Goal: Task Accomplishment & Management: Manage account settings

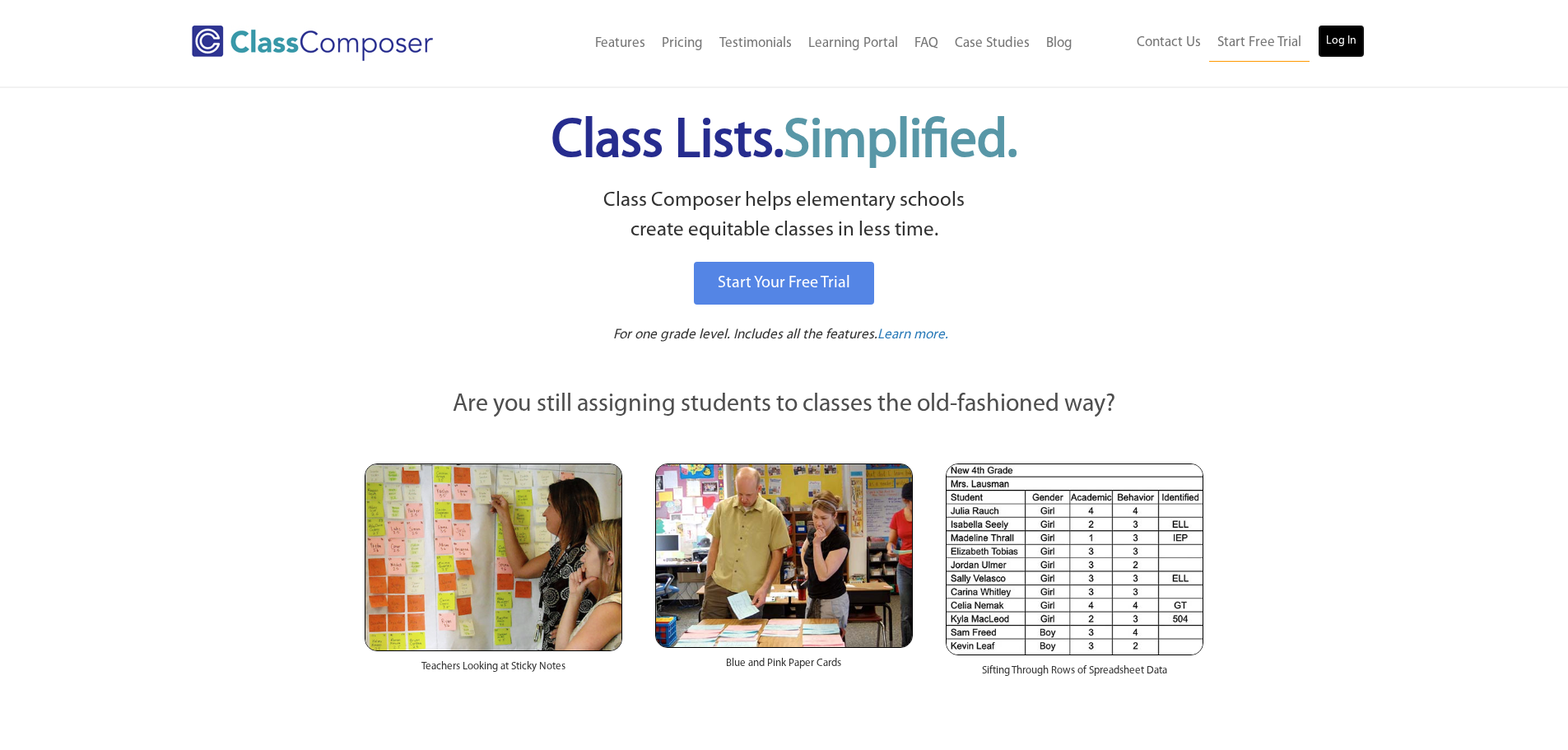
click at [1319, 43] on link "Log In" at bounding box center [1341, 41] width 47 height 33
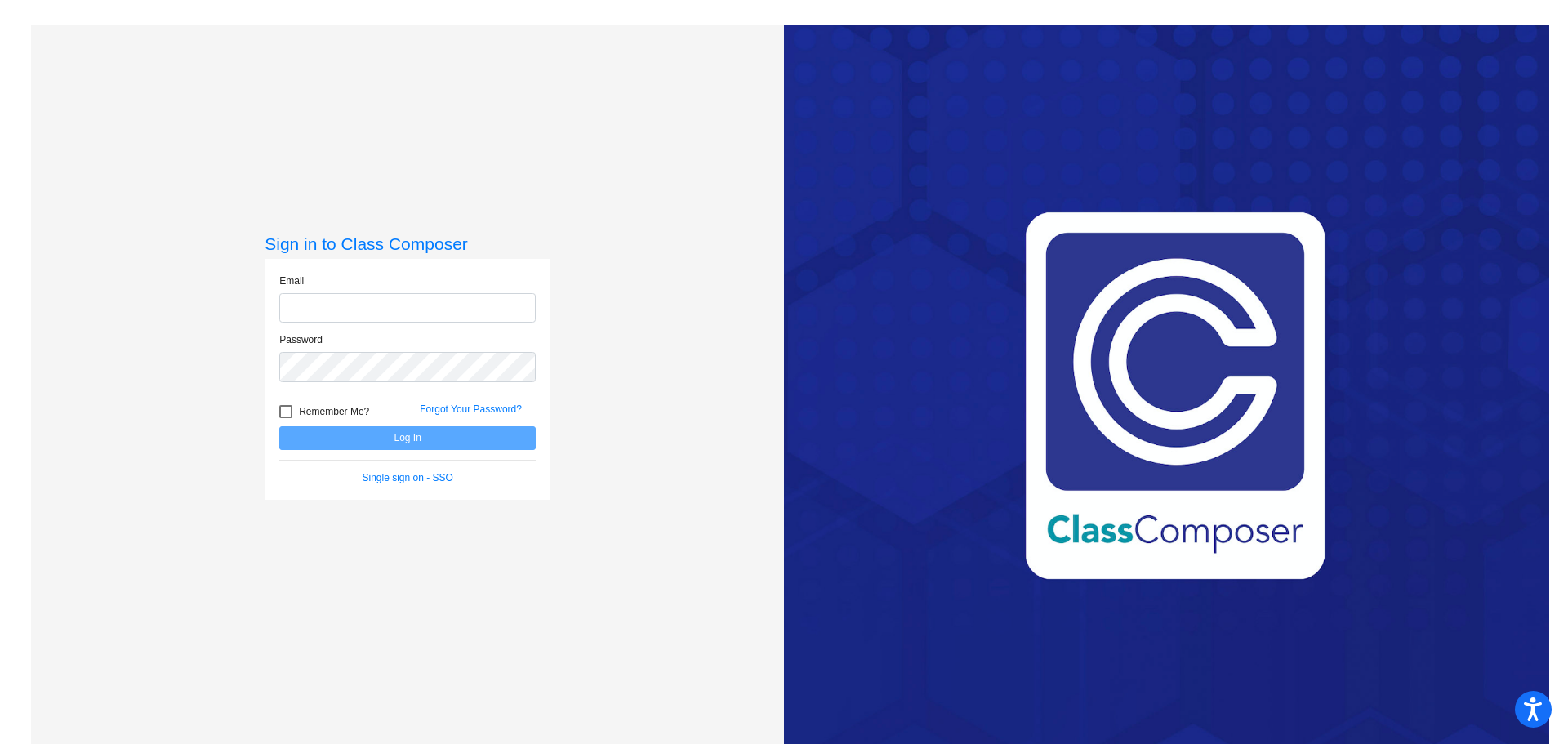
type input "[EMAIL_ADDRESS][DOMAIN_NAME]"
click at [351, 442] on button "Log In" at bounding box center [407, 438] width 256 height 24
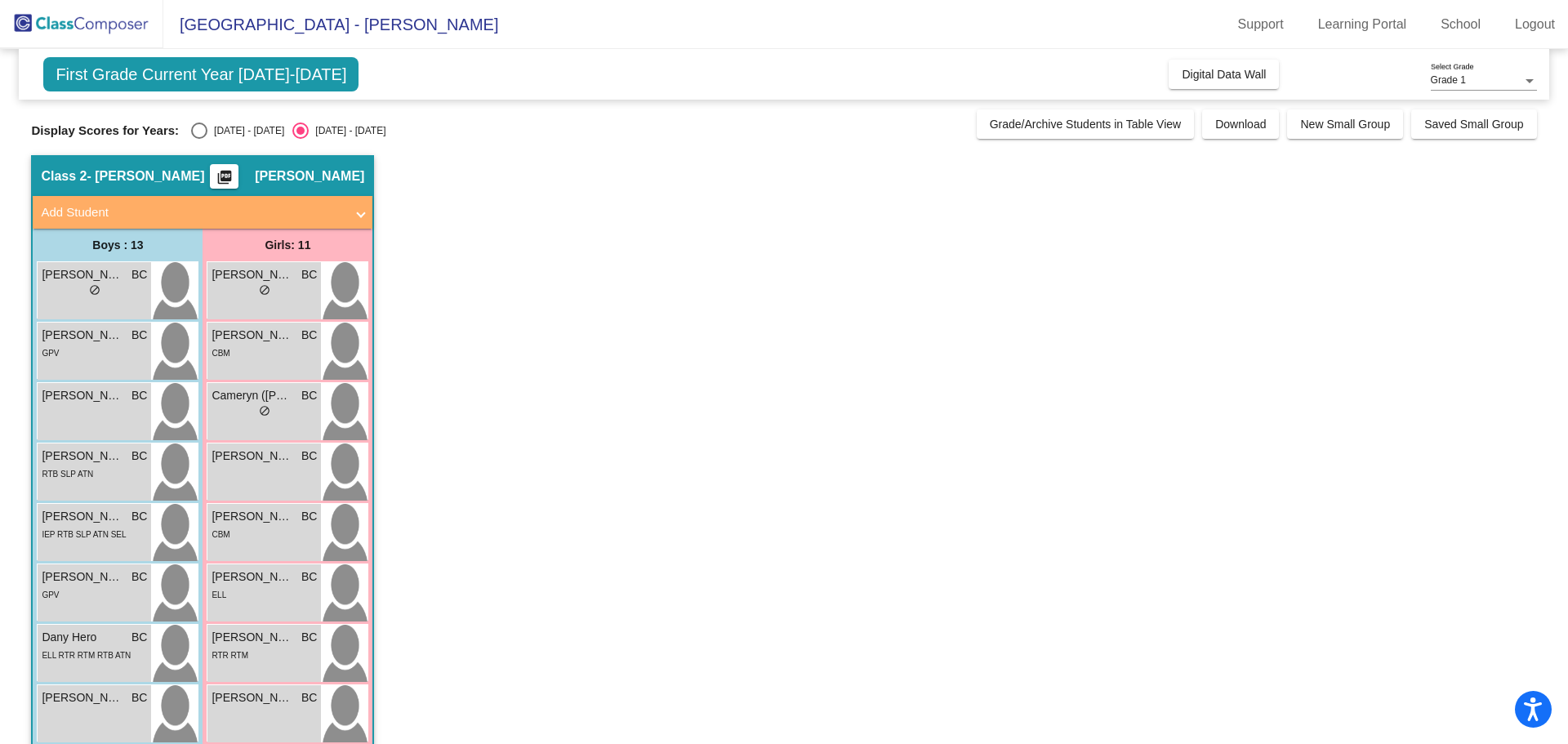
click at [0, 0] on div "Boys : 13" at bounding box center [0, 0] width 0 height 0
click at [195, 129] on div "Select an option" at bounding box center [199, 130] width 16 height 16
click at [199, 139] on input "[DATE] - [DATE]" at bounding box center [199, 139] width 1 height 1
radio input "true"
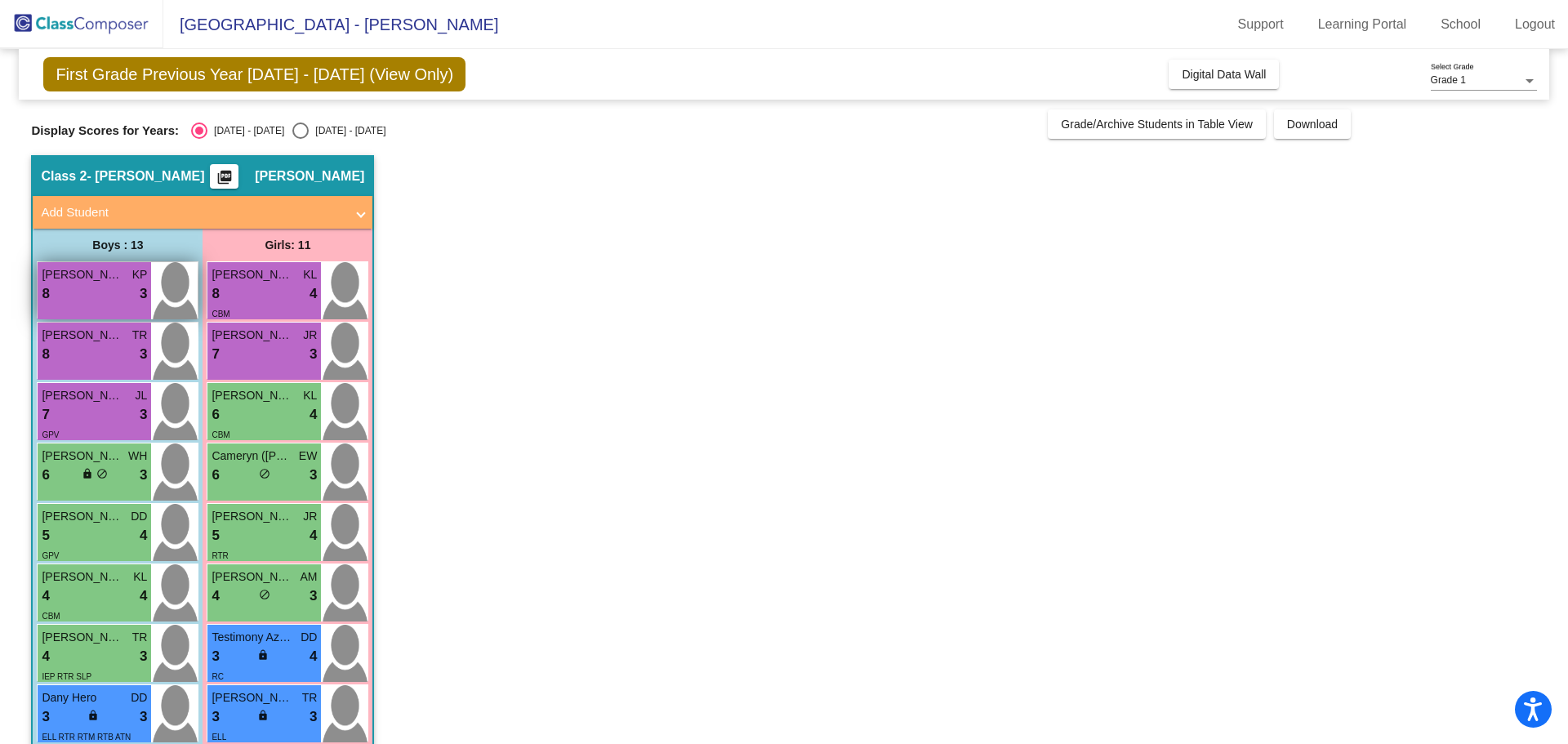
click at [54, 294] on div "8 lock do_not_disturb_alt 3" at bounding box center [94, 293] width 106 height 21
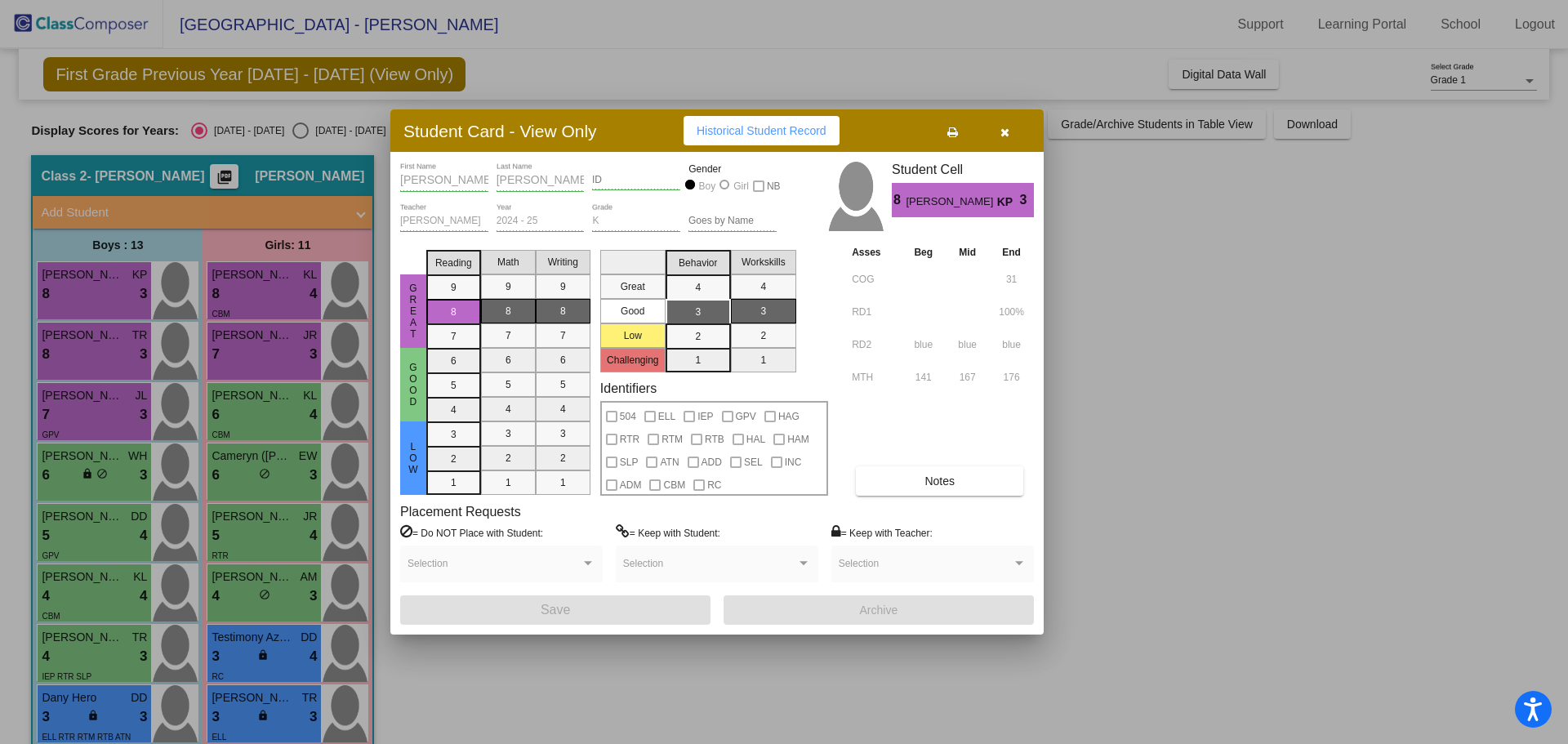
click at [1153, 282] on div at bounding box center [784, 372] width 1568 height 744
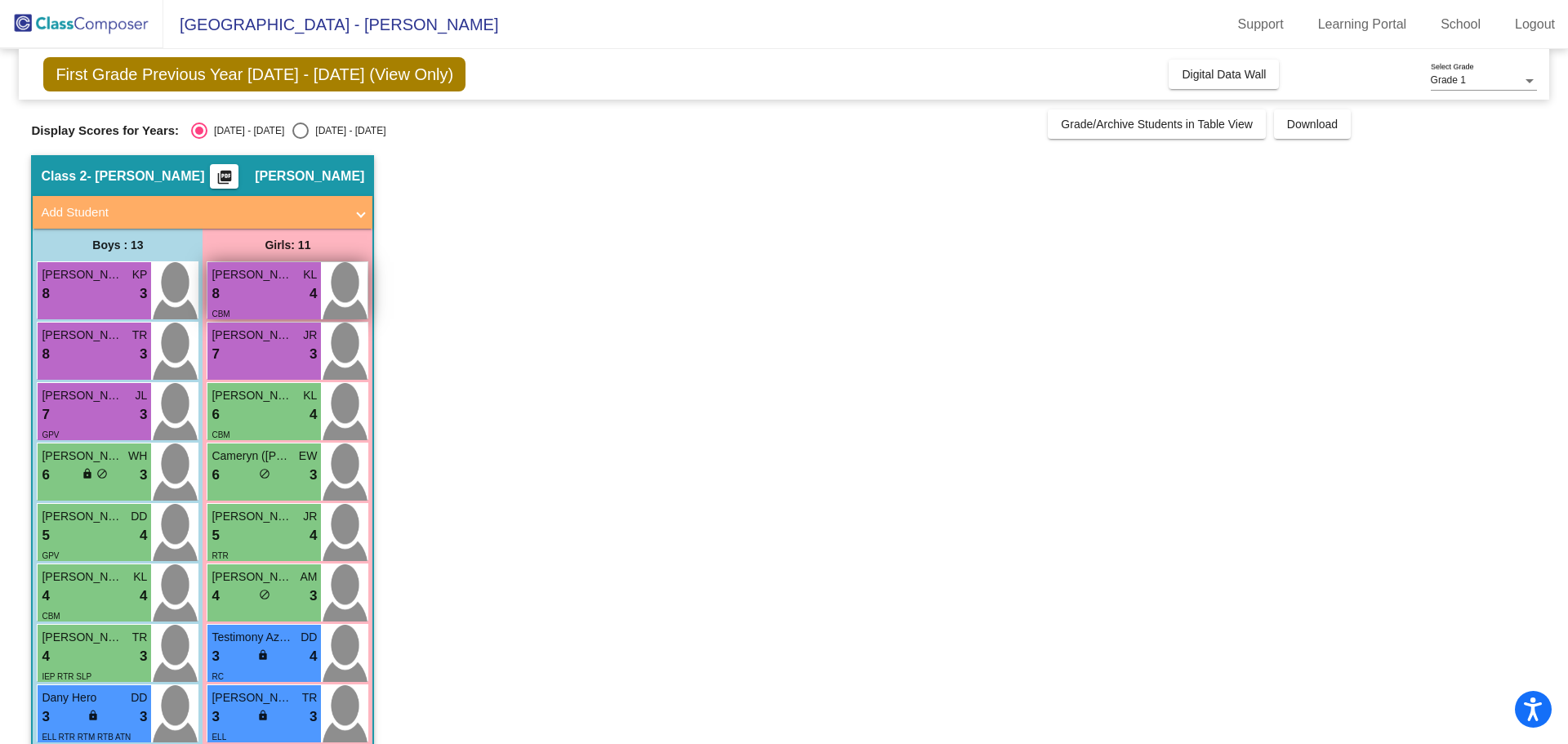
click at [239, 267] on span "[PERSON_NAME]" at bounding box center [252, 275] width 82 height 17
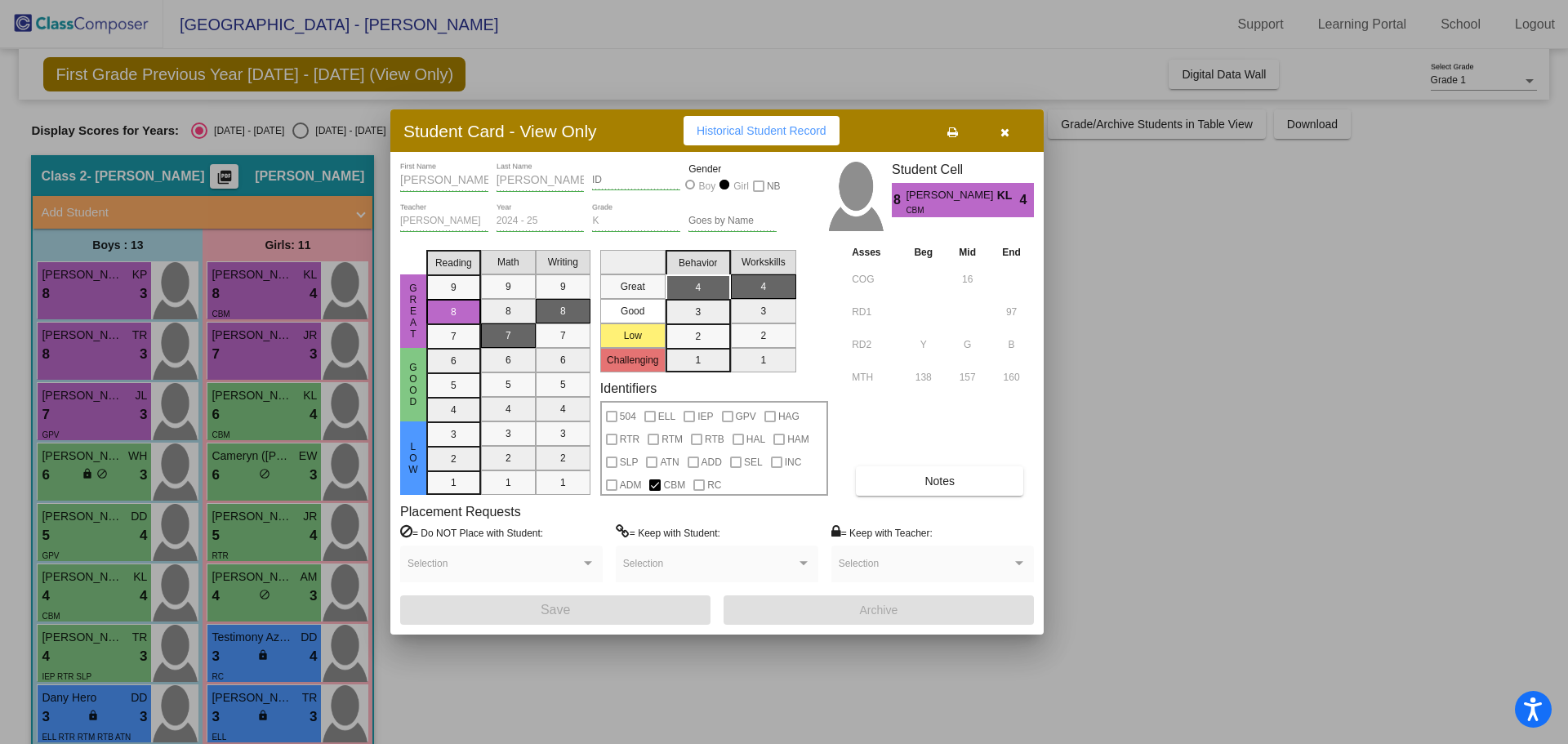
click at [117, 328] on div at bounding box center [784, 372] width 1568 height 744
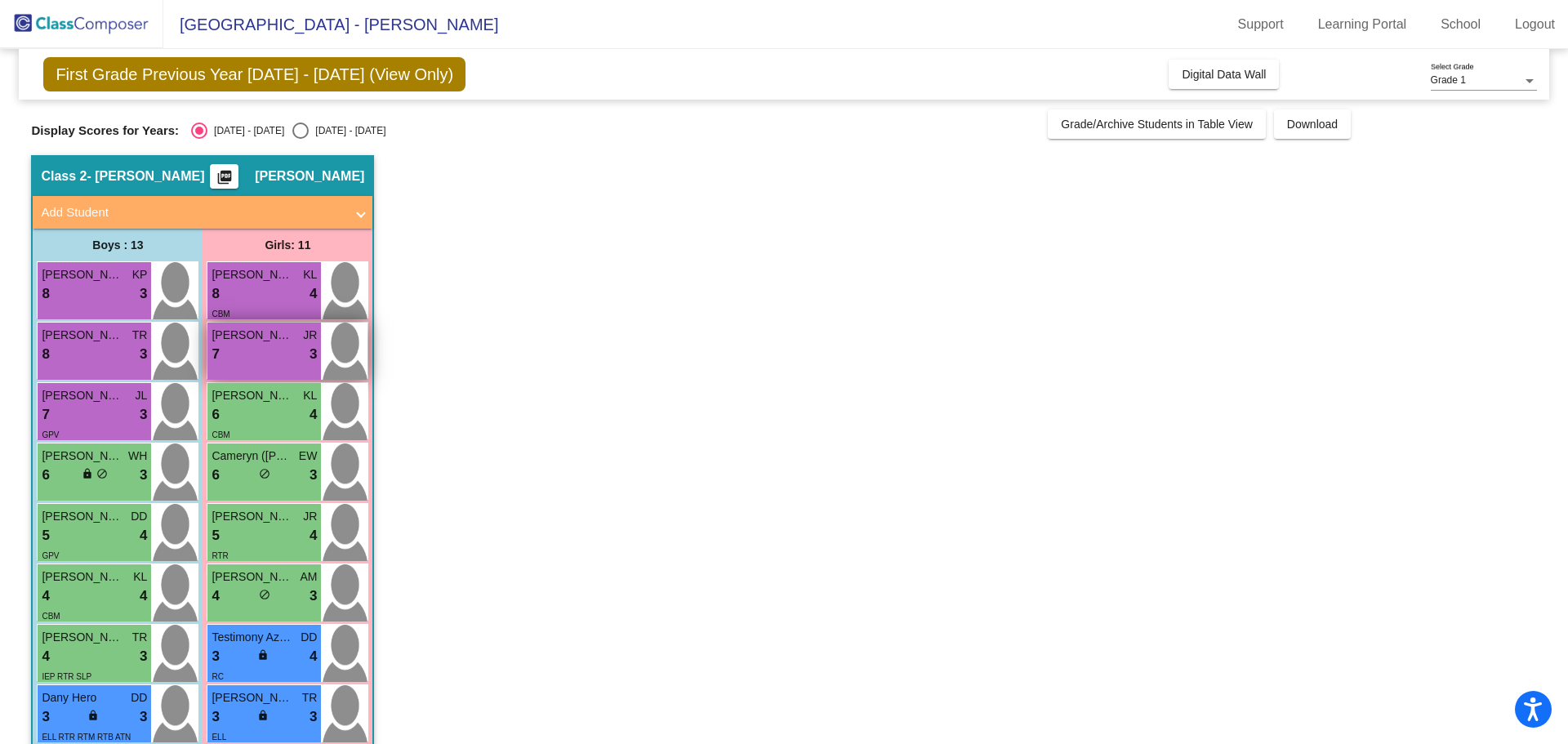
click at [269, 341] on span "[PERSON_NAME]" at bounding box center [252, 335] width 82 height 17
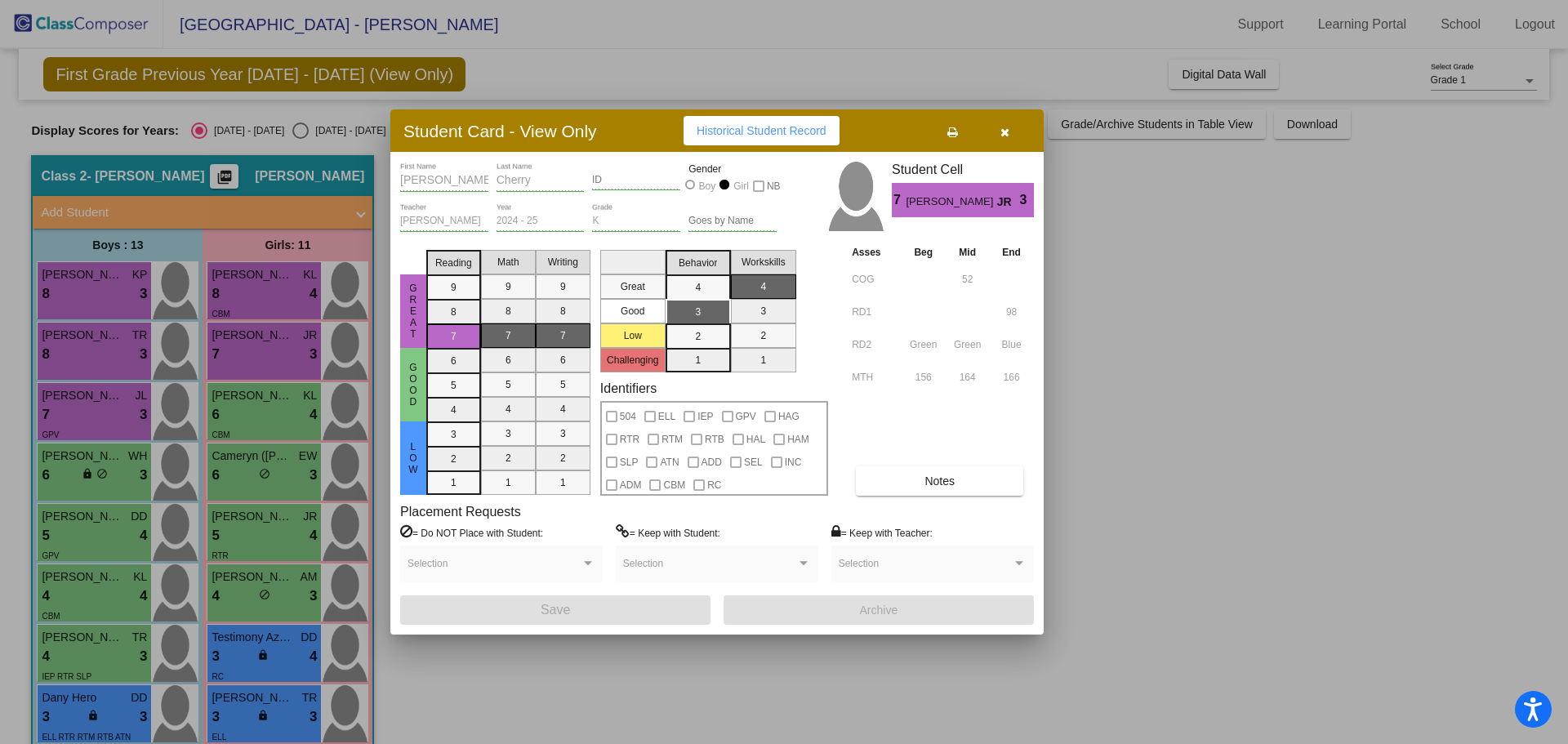
click at [264, 317] on div at bounding box center [784, 372] width 1568 height 744
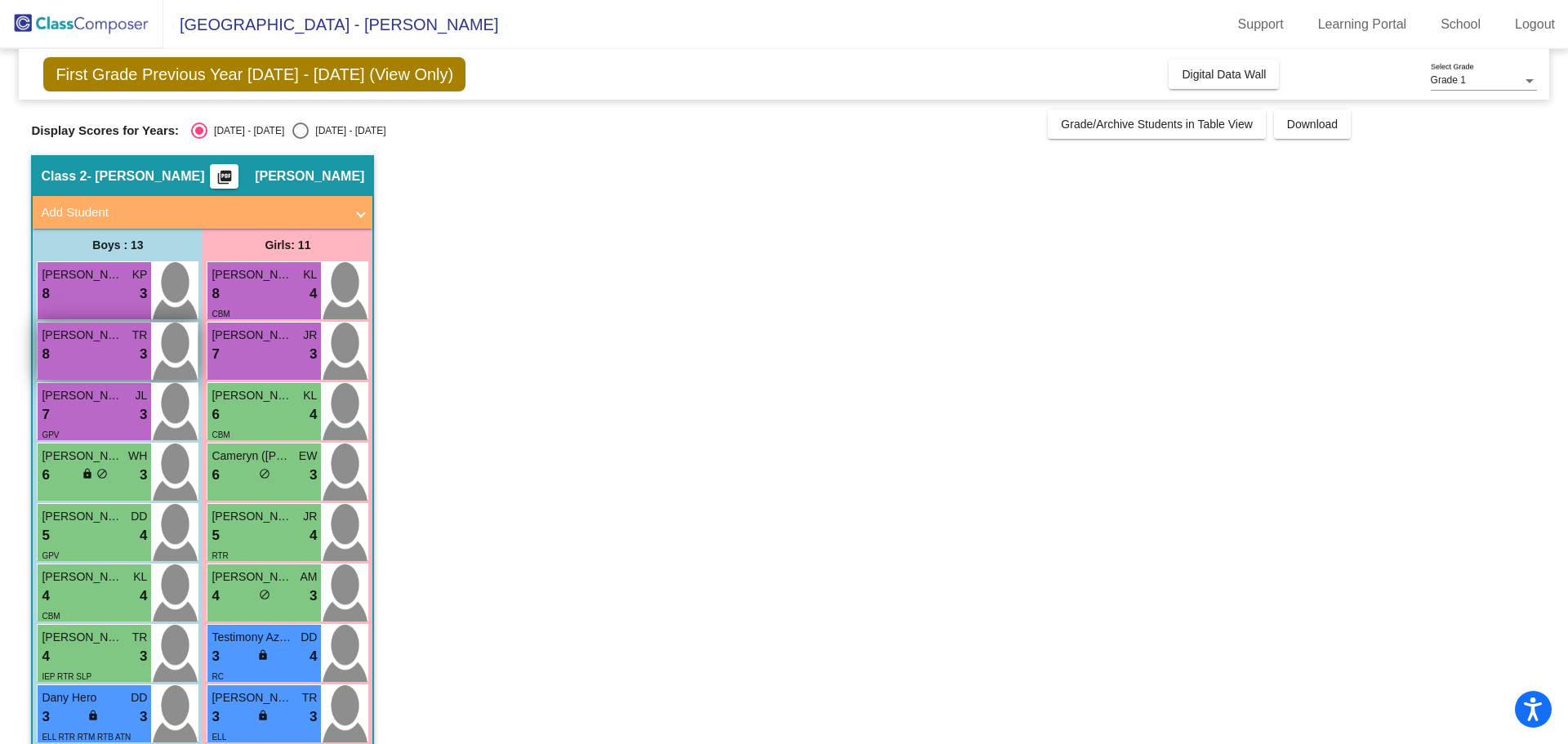
click at [129, 343] on div "8 lock do_not_disturb_alt 3" at bounding box center [94, 353] width 106 height 21
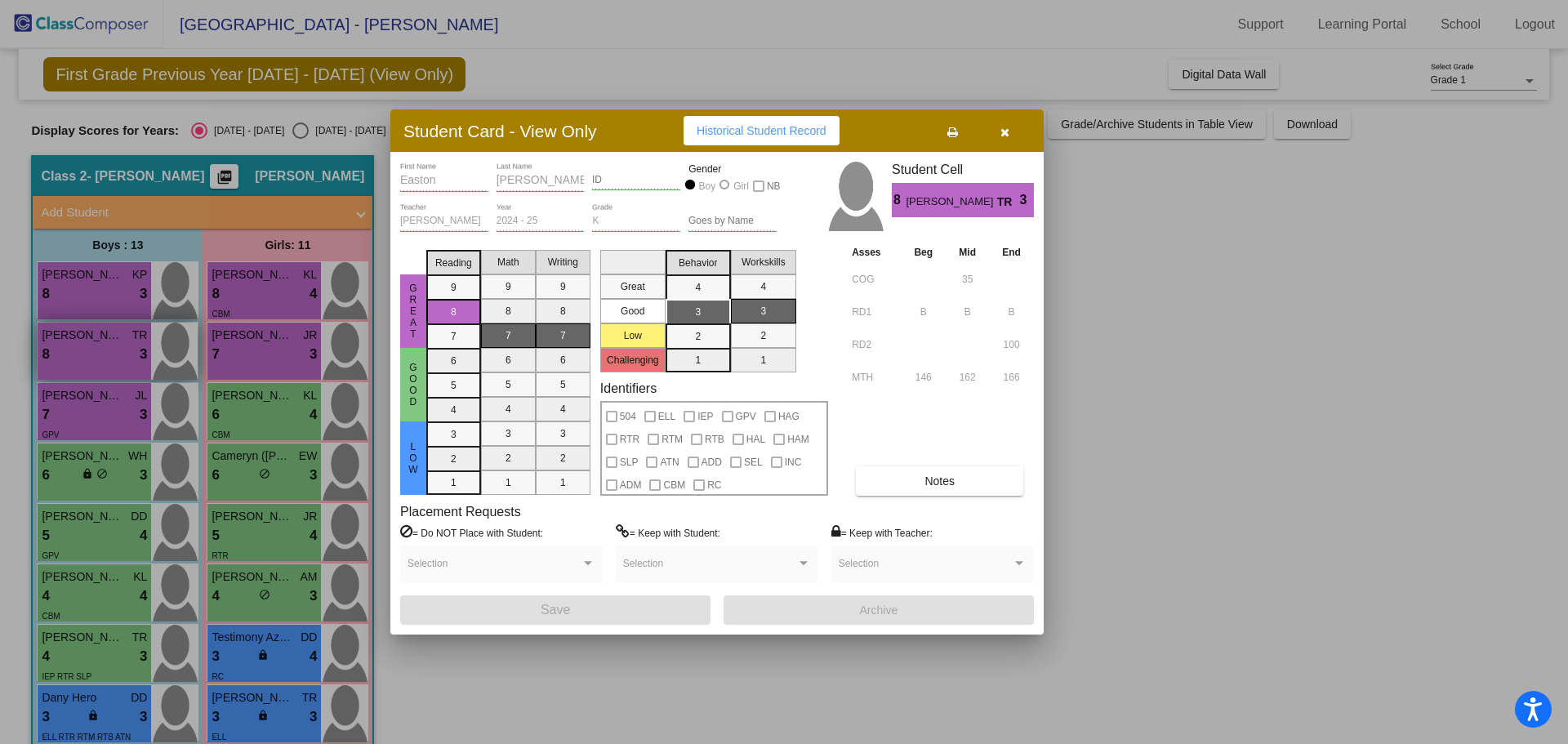
click at [129, 343] on div at bounding box center [784, 372] width 1568 height 744
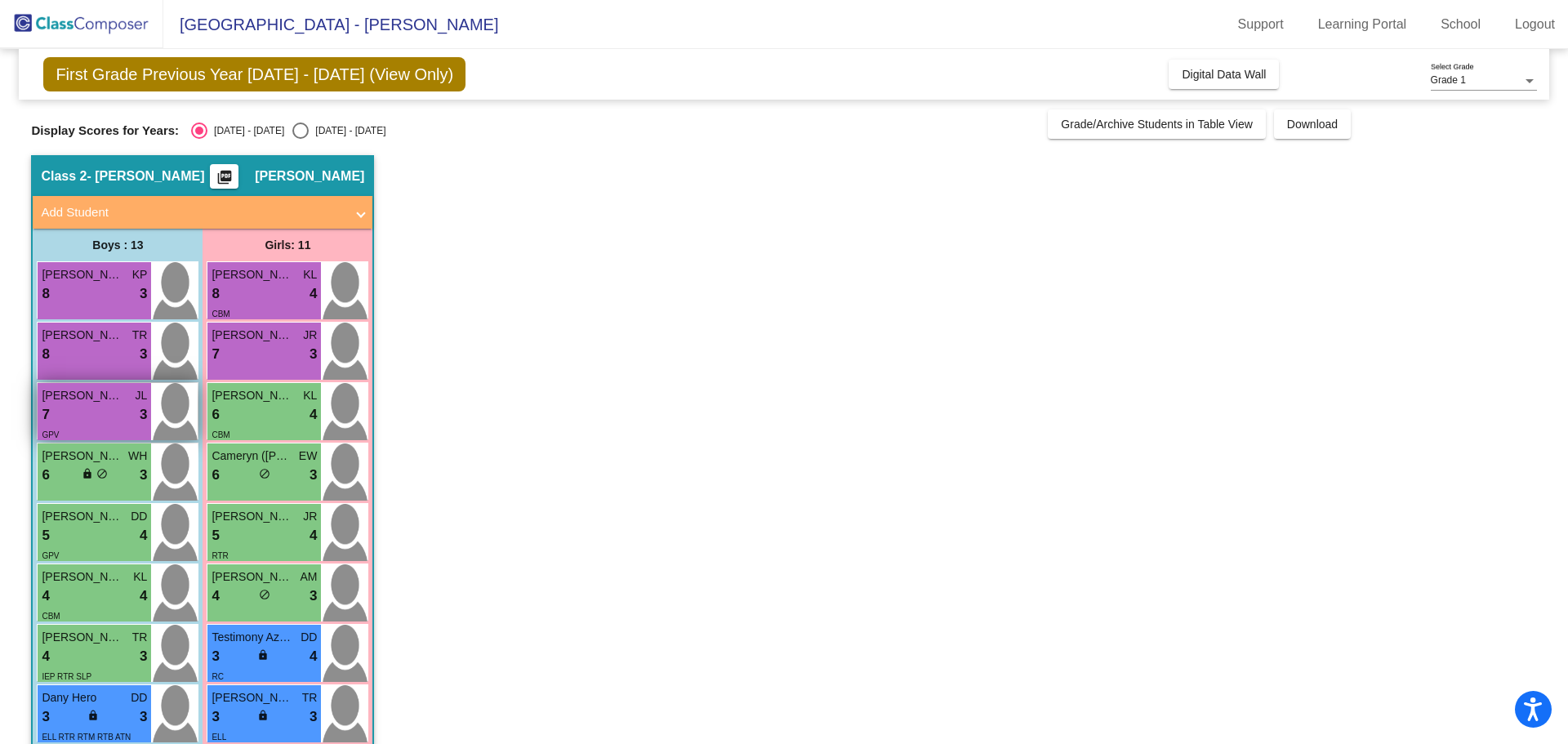
click at [105, 399] on span "[PERSON_NAME]" at bounding box center [82, 396] width 82 height 17
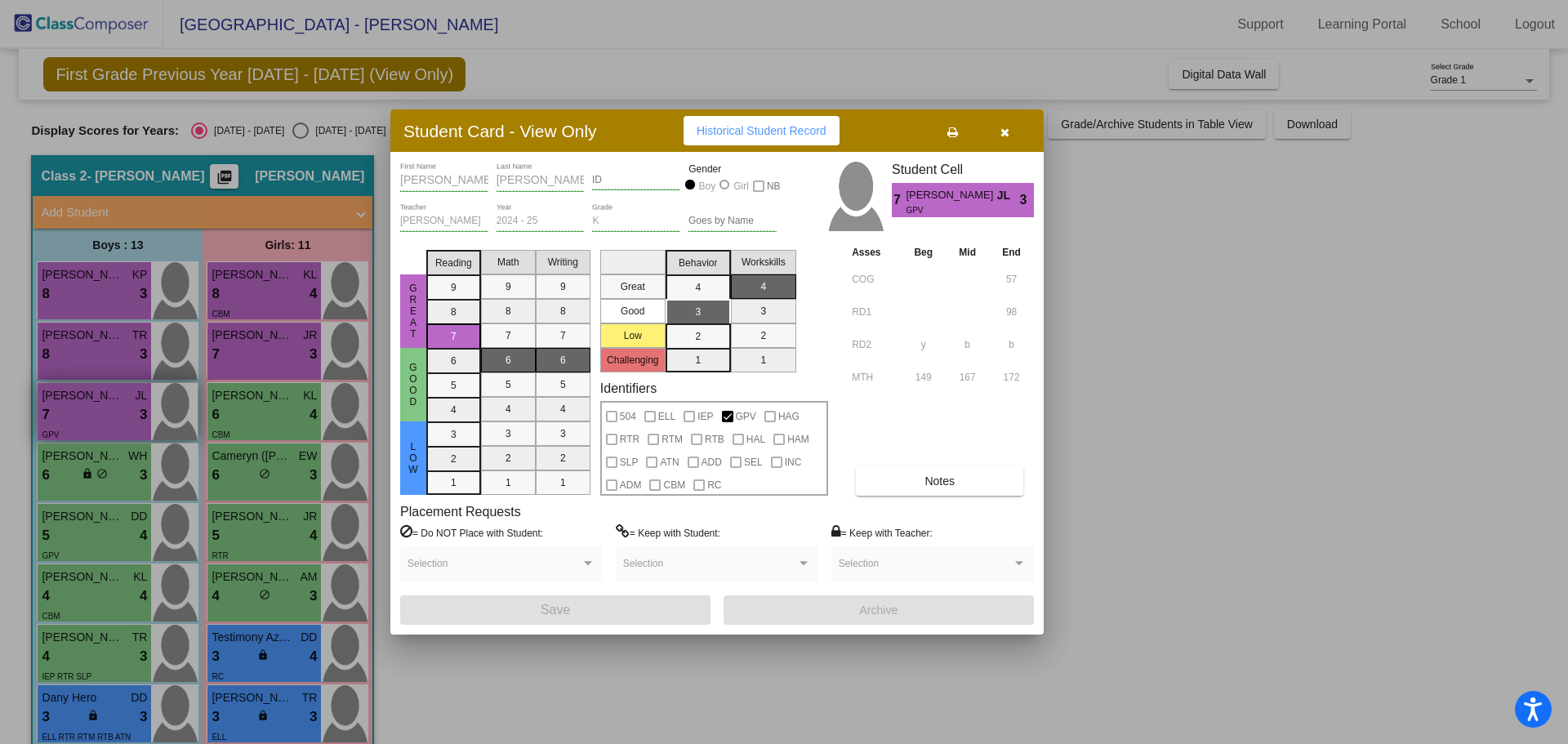
click at [105, 399] on div at bounding box center [784, 372] width 1568 height 744
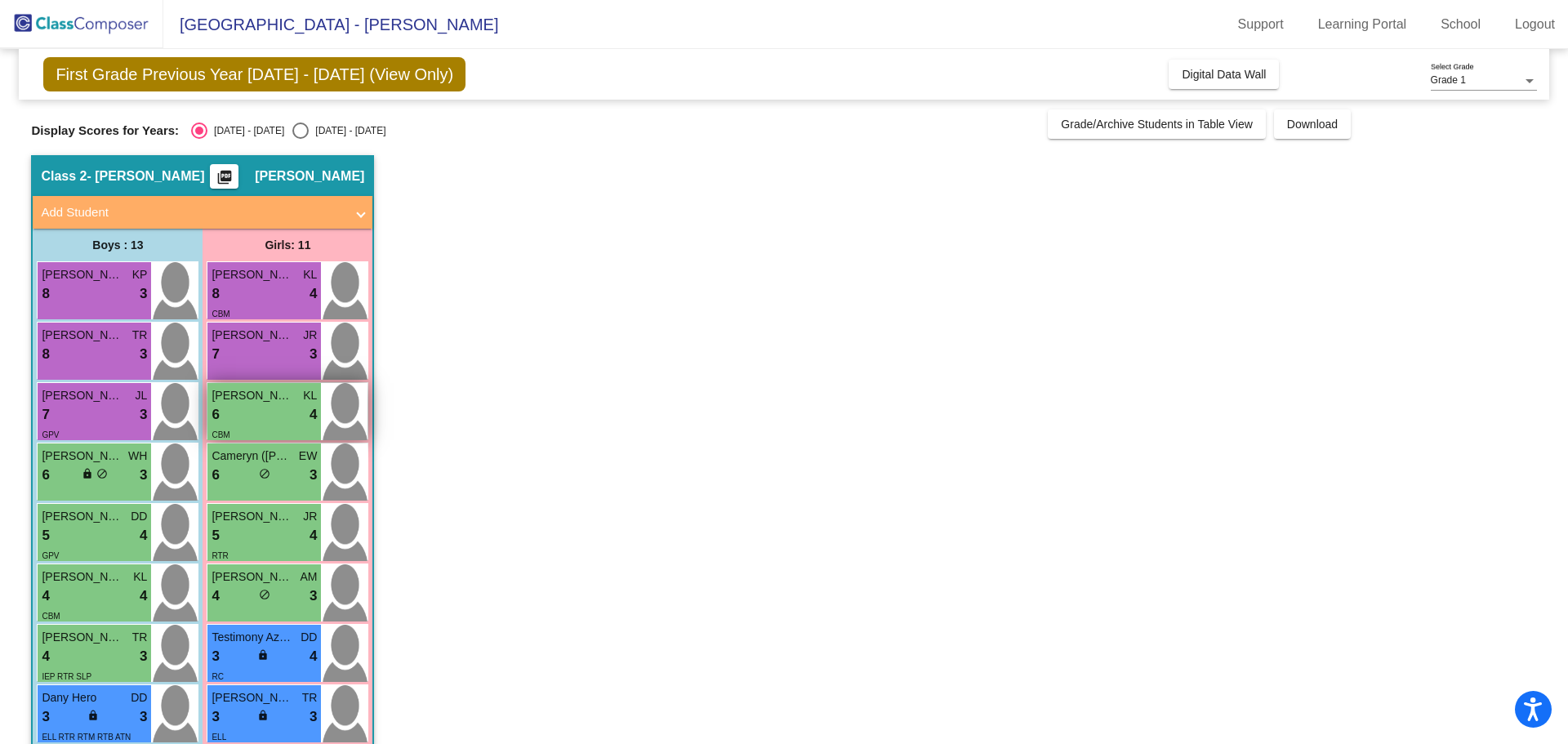
click at [263, 411] on div "6 lock do_not_disturb_alt 4" at bounding box center [264, 414] width 106 height 21
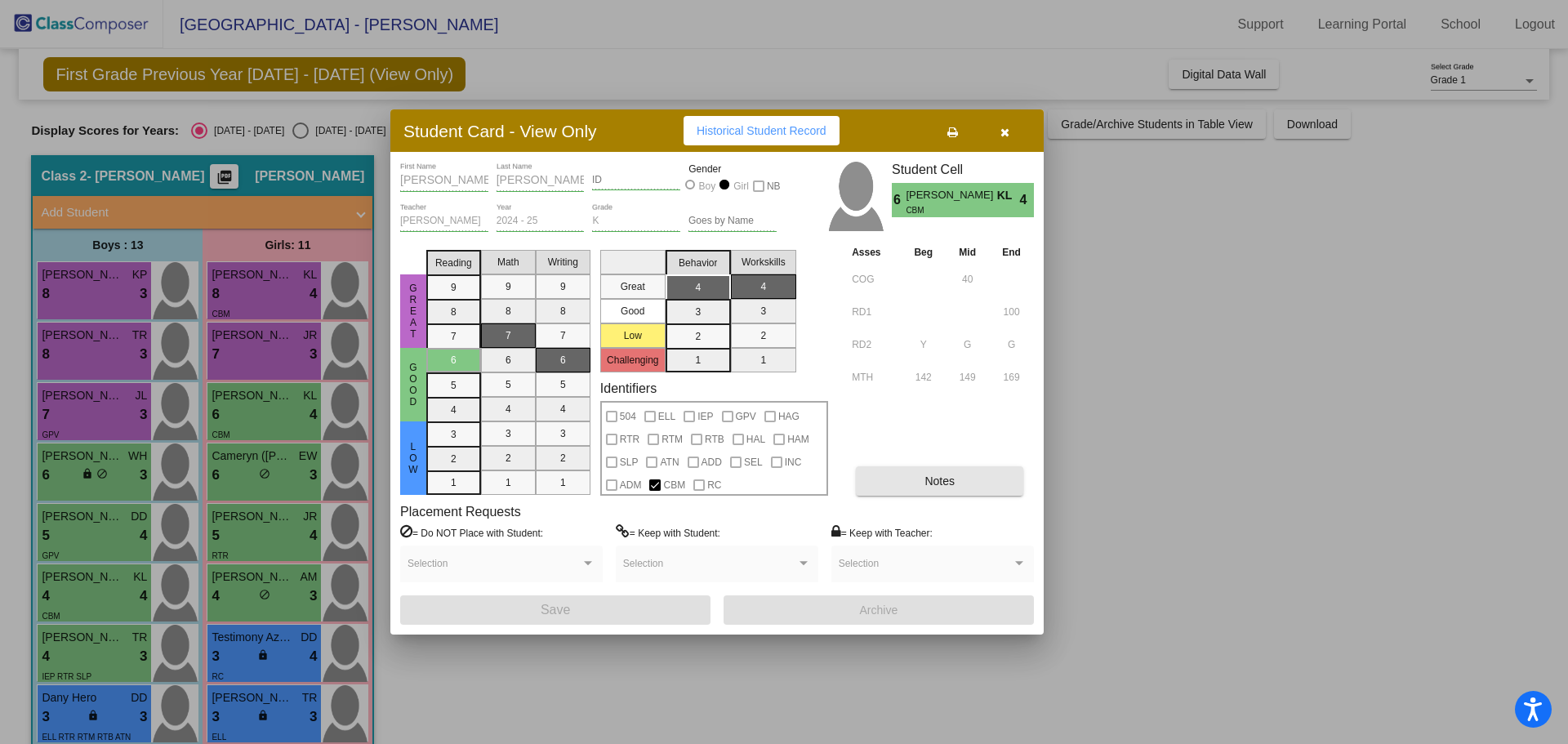
click at [940, 483] on span "Notes" at bounding box center [940, 480] width 30 height 13
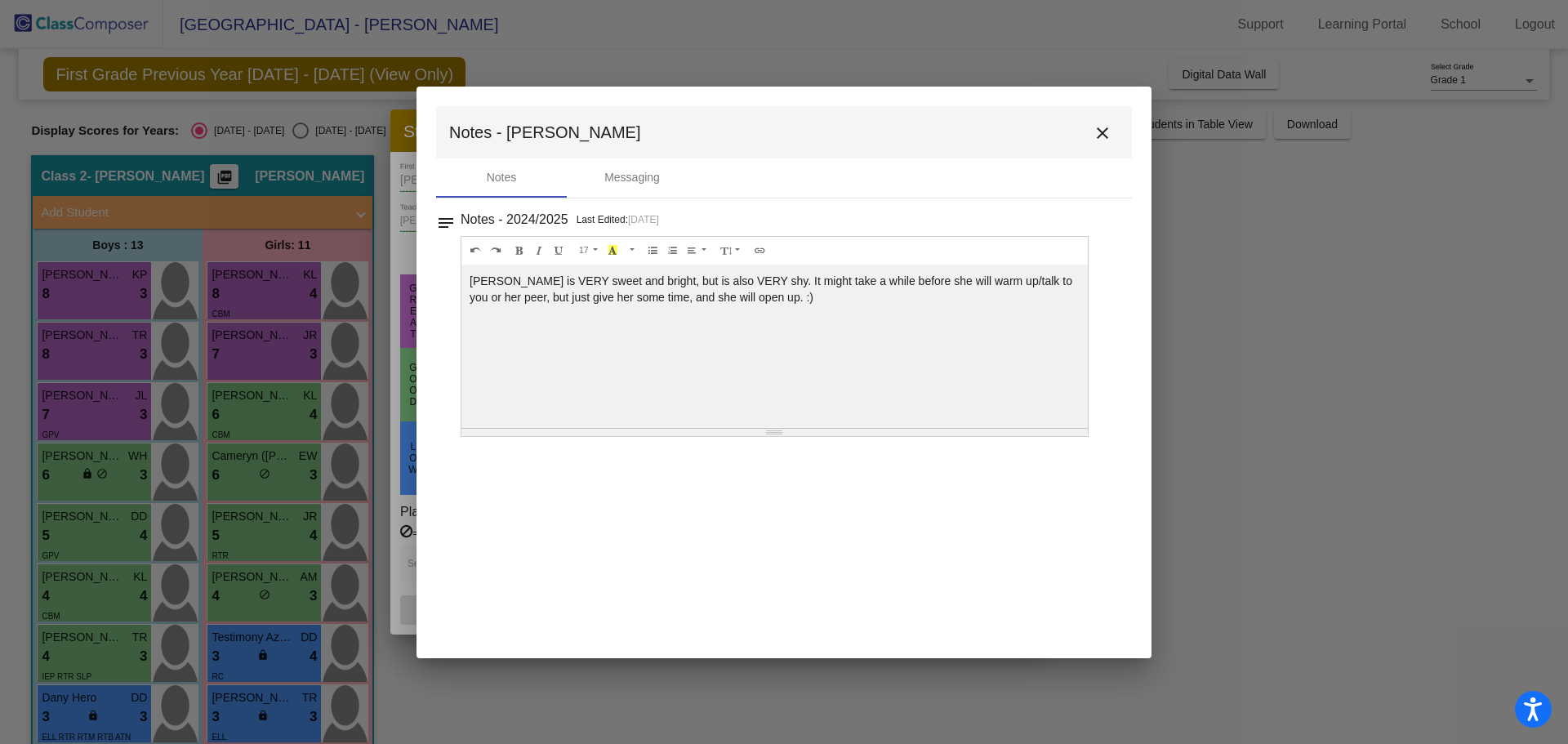
click at [1104, 135] on mat-icon "close" at bounding box center [1102, 133] width 19 height 19
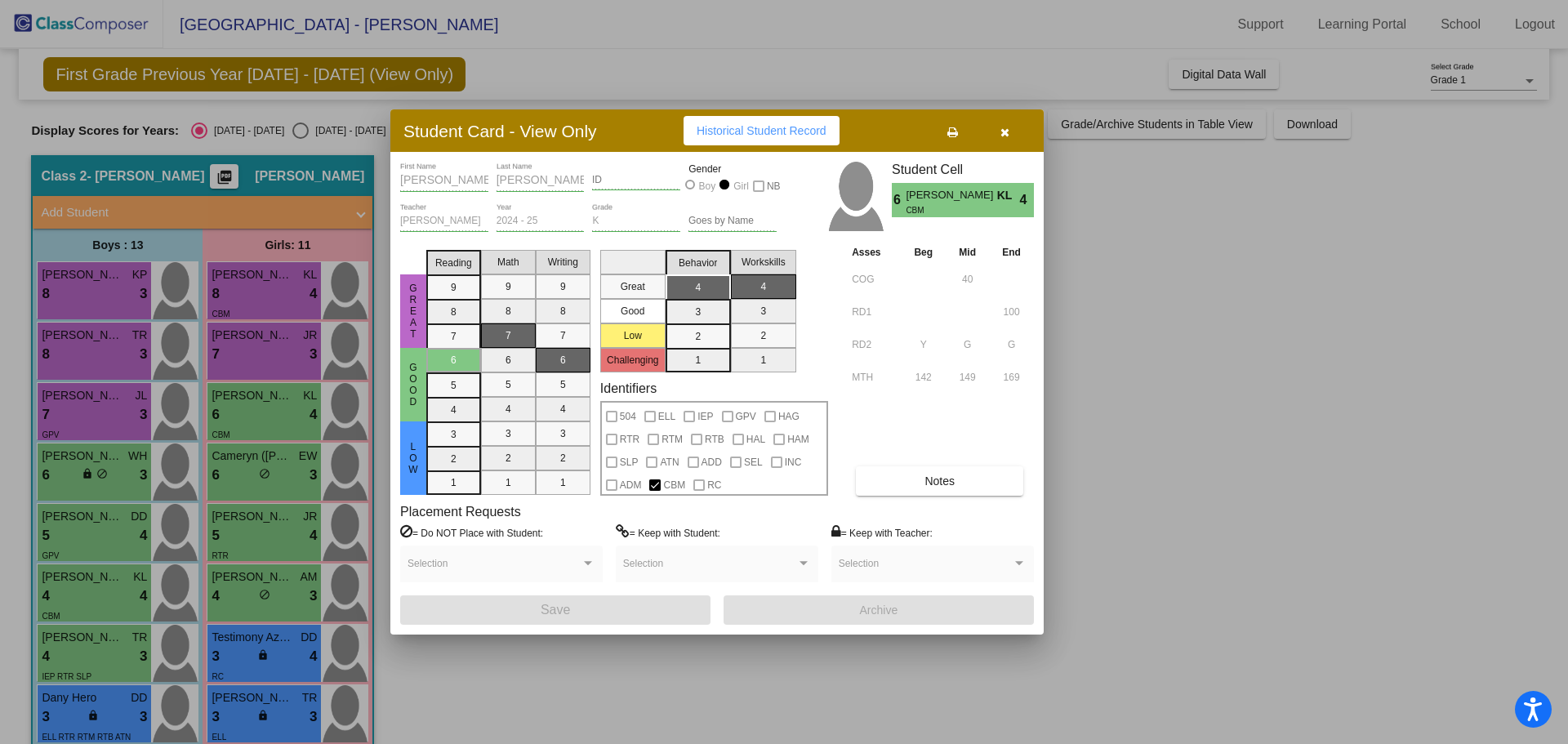
click at [255, 360] on div at bounding box center [784, 372] width 1568 height 744
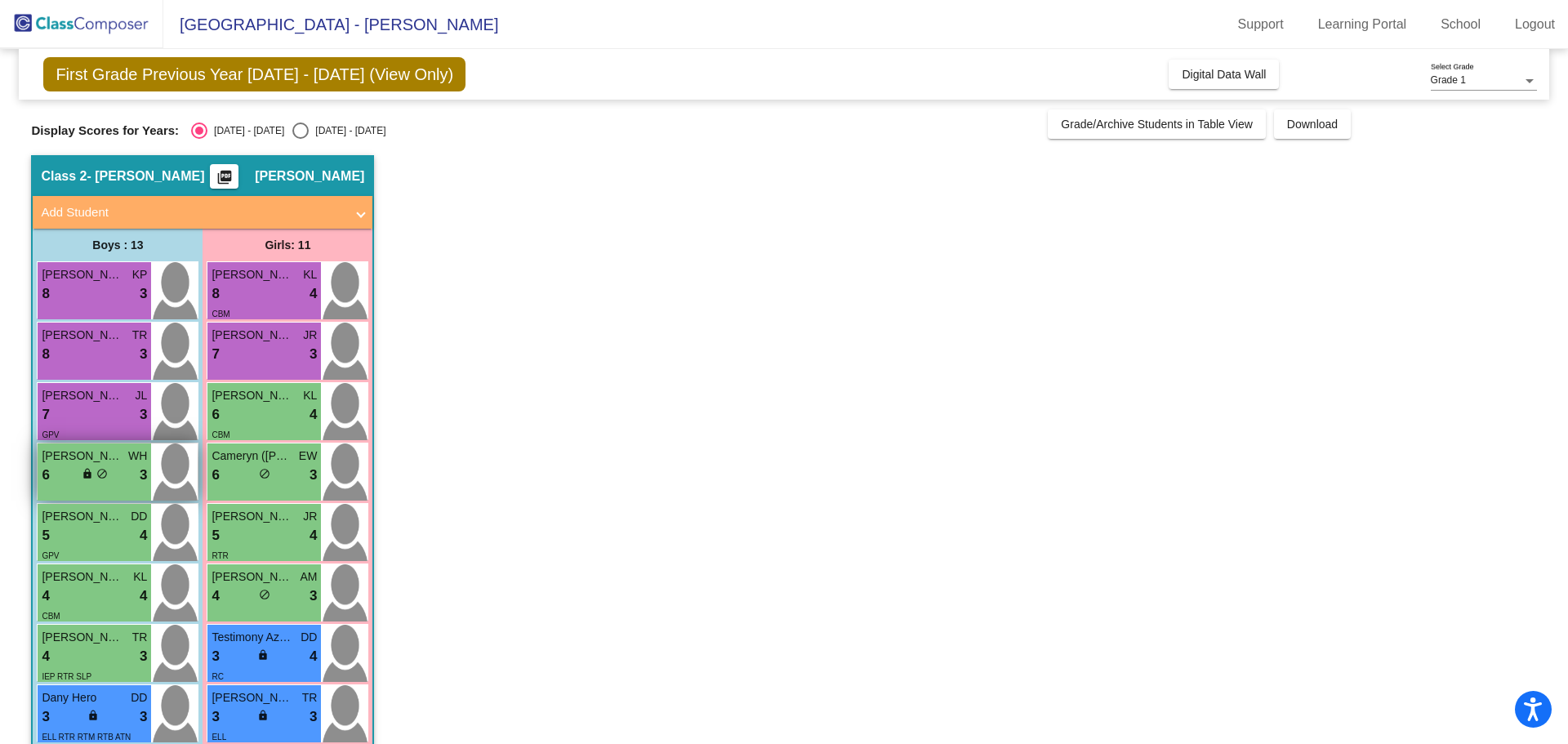
click at [130, 484] on div "6 lock do_not_disturb_alt 3" at bounding box center [94, 474] width 106 height 21
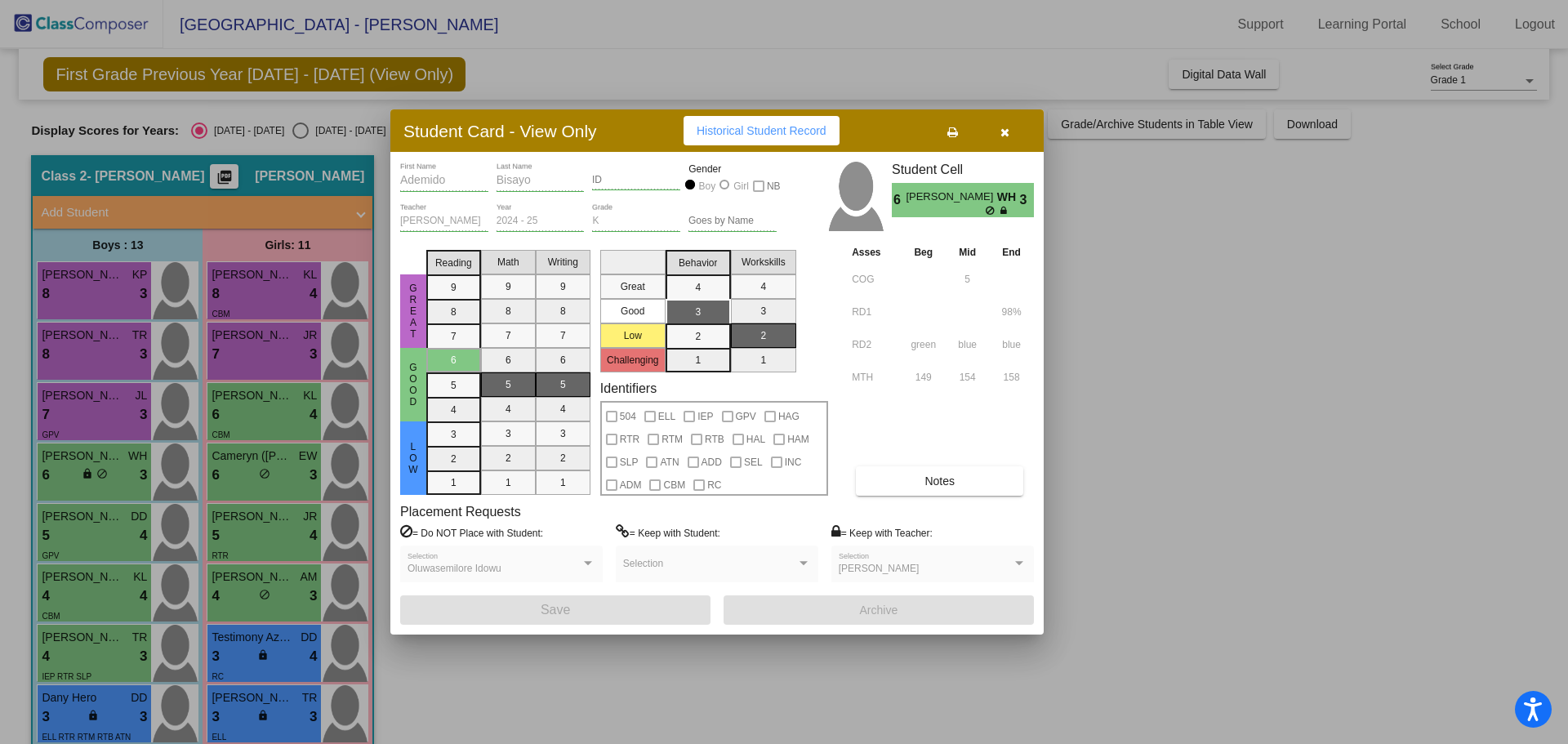
click at [943, 490] on button "Notes" at bounding box center [940, 480] width 167 height 30
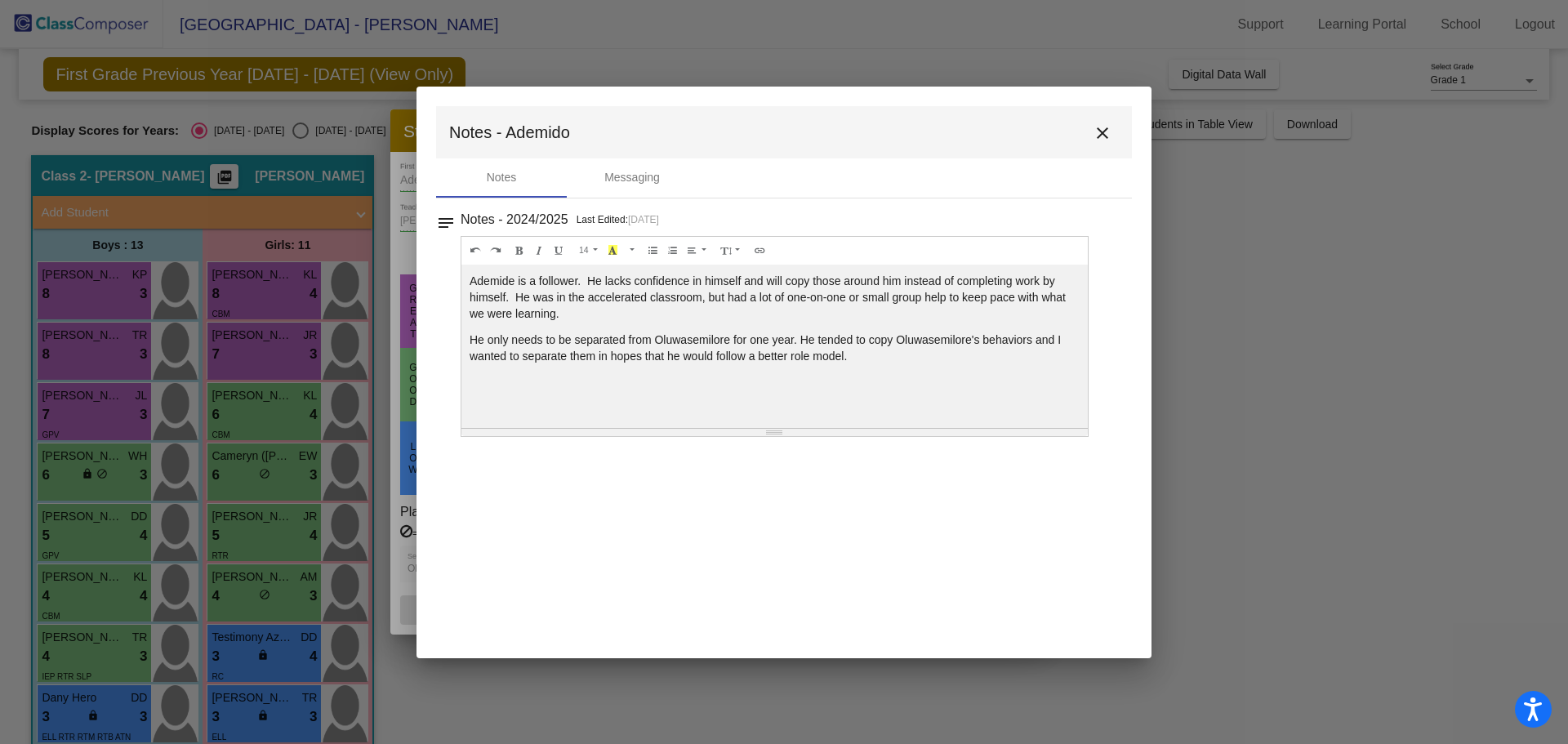
click at [1105, 138] on mat-icon "close" at bounding box center [1102, 133] width 19 height 19
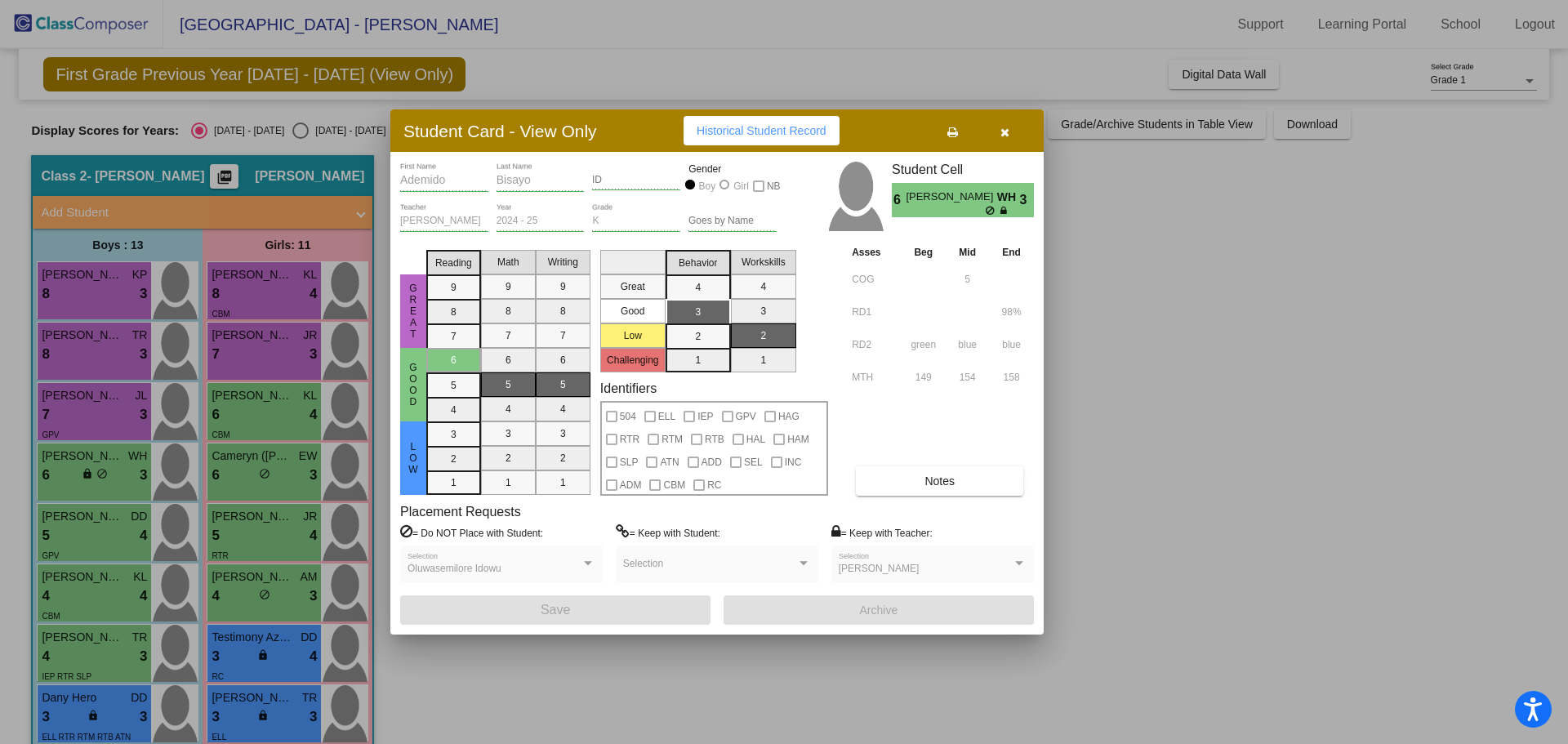
click at [1128, 274] on div at bounding box center [784, 372] width 1568 height 744
